Goal: Transaction & Acquisition: Purchase product/service

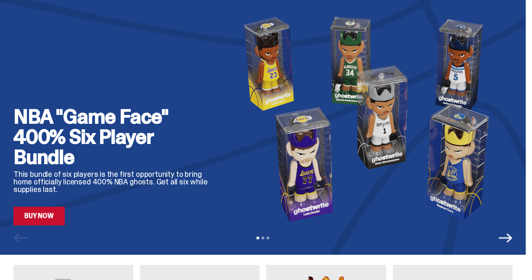
scroll to position [49, 0]
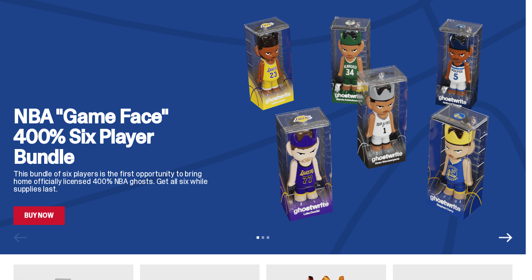
click at [509, 237] on icon "Next" at bounding box center [505, 237] width 13 height 13
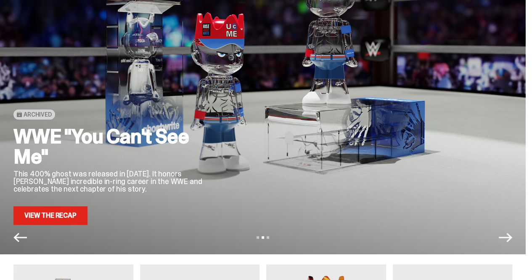
click at [509, 237] on icon "Next" at bounding box center [505, 237] width 13 height 13
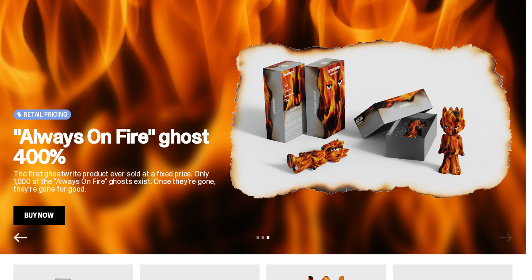
click at [509, 237] on div "View slide 1 View slide 2 View slide 3" at bounding box center [263, 237] width 526 height 13
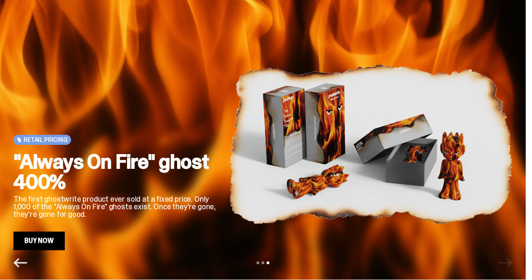
scroll to position [0, 0]
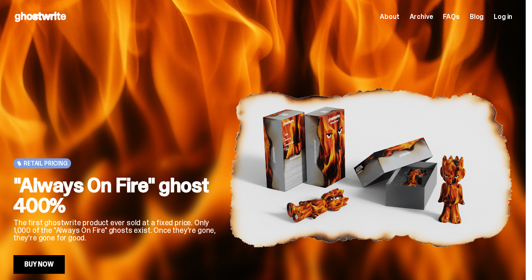
click at [56, 270] on link "Buy Now" at bounding box center [38, 264] width 51 height 19
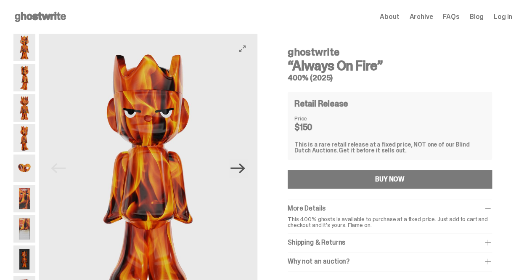
click at [244, 168] on icon "Next" at bounding box center [238, 168] width 15 height 10
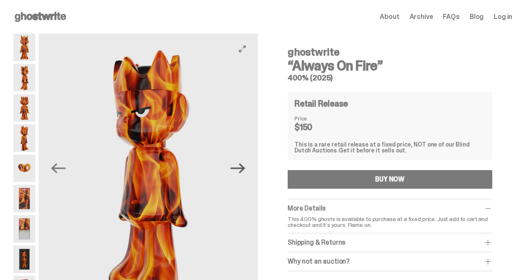
click at [244, 168] on icon "Next" at bounding box center [238, 168] width 15 height 10
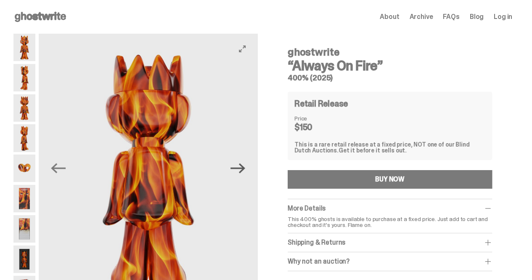
click at [244, 168] on icon "Next" at bounding box center [238, 168] width 15 height 10
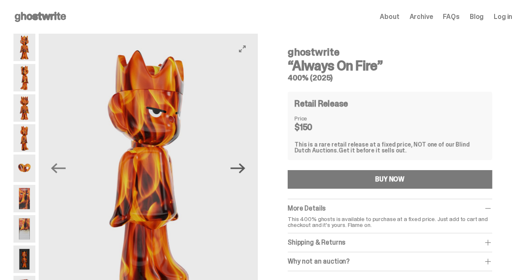
click at [244, 168] on icon "Next" at bounding box center [238, 168] width 15 height 10
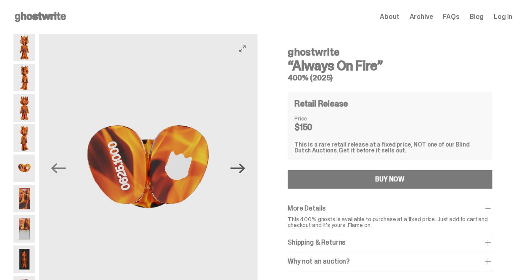
click at [244, 168] on icon "Next" at bounding box center [238, 168] width 15 height 10
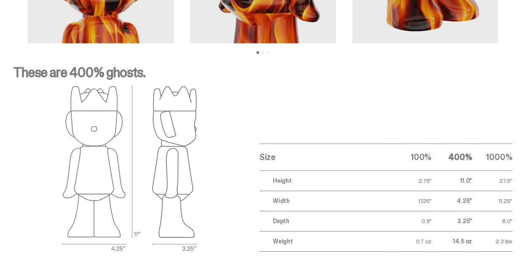
scroll to position [1328, 0]
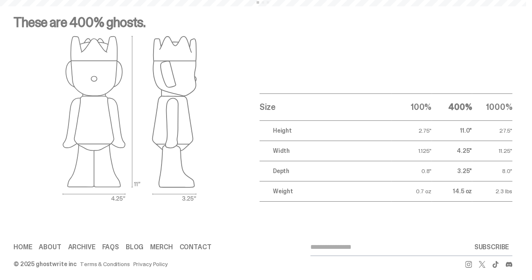
scroll to position [1252, 0]
